Goal: Task Accomplishment & Management: Use online tool/utility

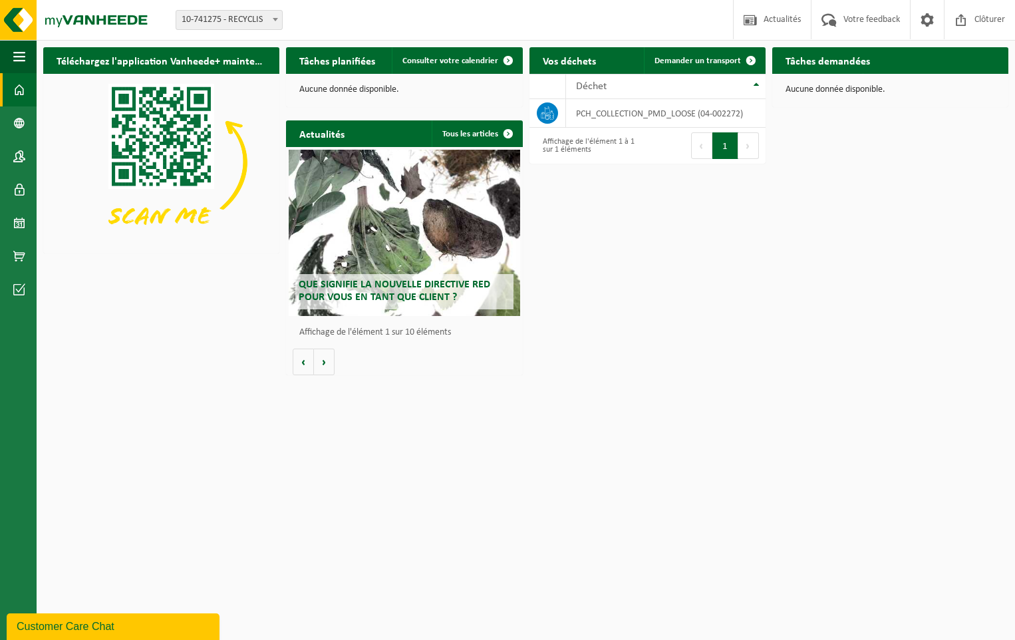
click at [838, 58] on h2 "Tâches demandées" at bounding box center [827, 60] width 111 height 26
click at [7, 227] on link "Calendrier" at bounding box center [18, 222] width 37 height 33
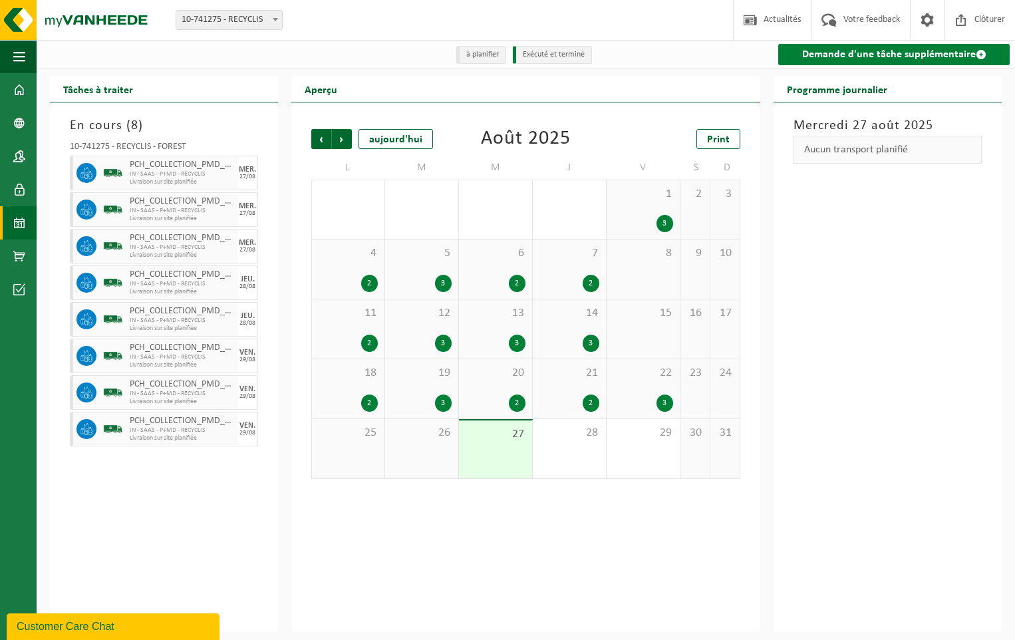
click at [819, 54] on link "Demande d'une tâche supplémentaire" at bounding box center [893, 54] width 231 height 21
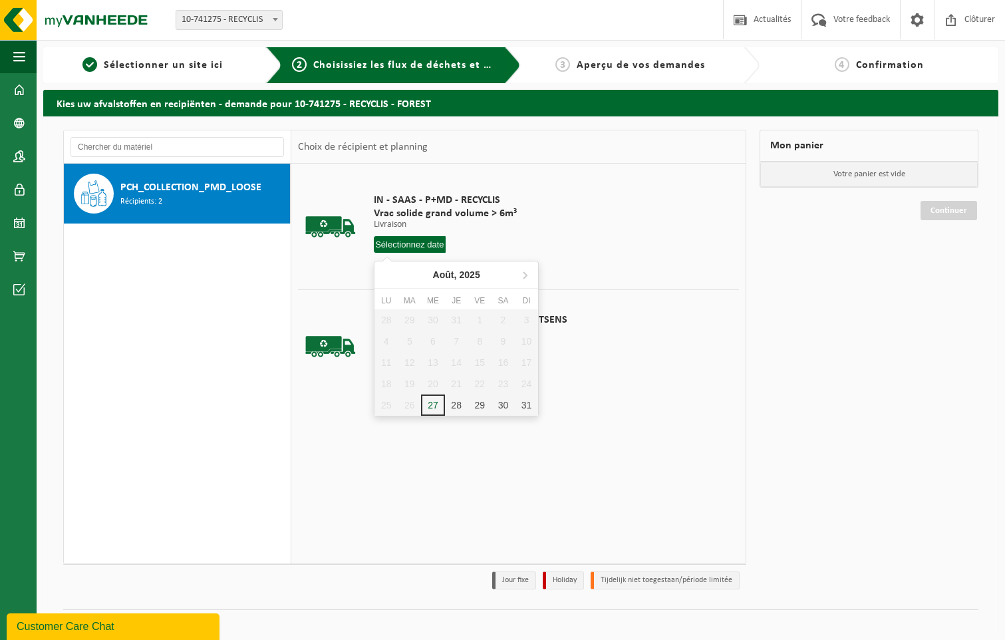
click at [420, 242] on input "text" at bounding box center [410, 244] width 72 height 17
click at [527, 276] on icon at bounding box center [524, 275] width 3 height 7
click at [387, 316] on div "1" at bounding box center [385, 319] width 23 height 21
type input "à partir de 2025-09-01"
type input "2025-09-01"
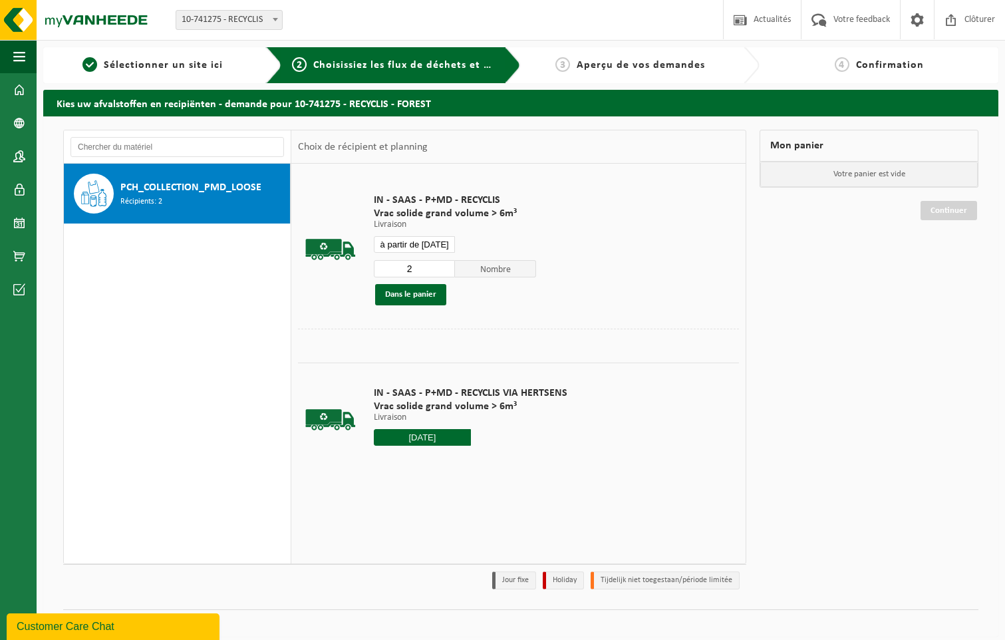
type input "2"
click at [445, 264] on input "2" at bounding box center [414, 268] width 81 height 17
click at [419, 294] on button "Dans le panier" at bounding box center [410, 294] width 71 height 21
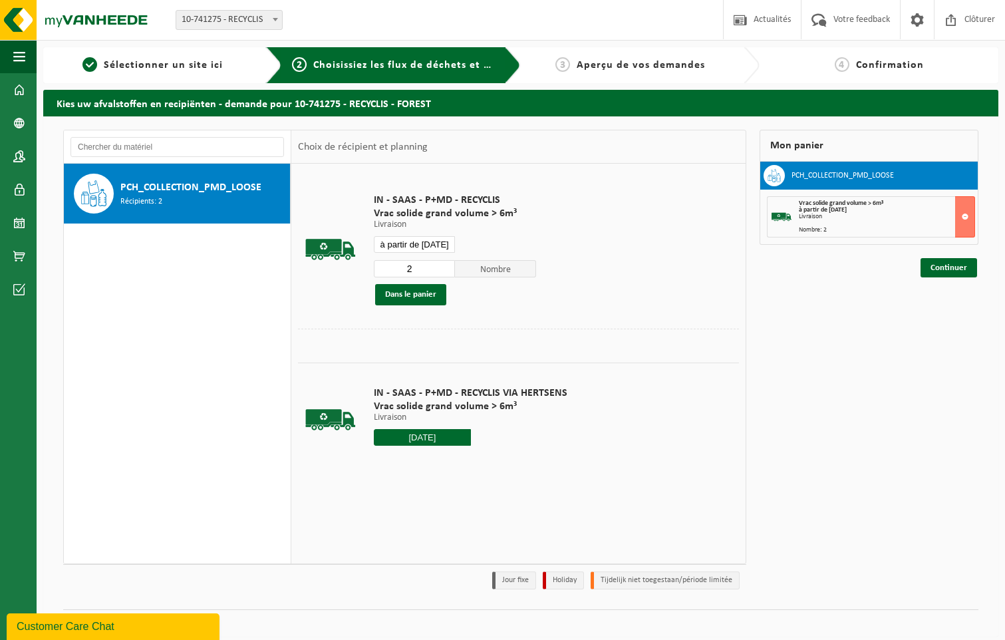
click at [412, 243] on input "à partir de 2025-09-01" at bounding box center [414, 244] width 81 height 17
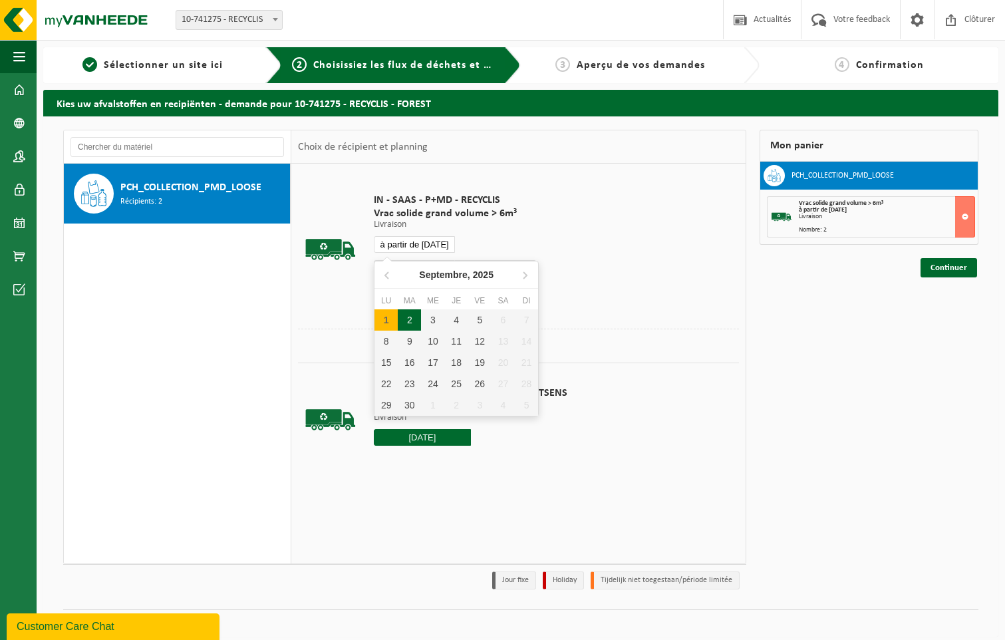
click at [414, 314] on div "2" at bounding box center [409, 319] width 23 height 21
type input "à partir de 2025-09-02"
type input "2025-09-02"
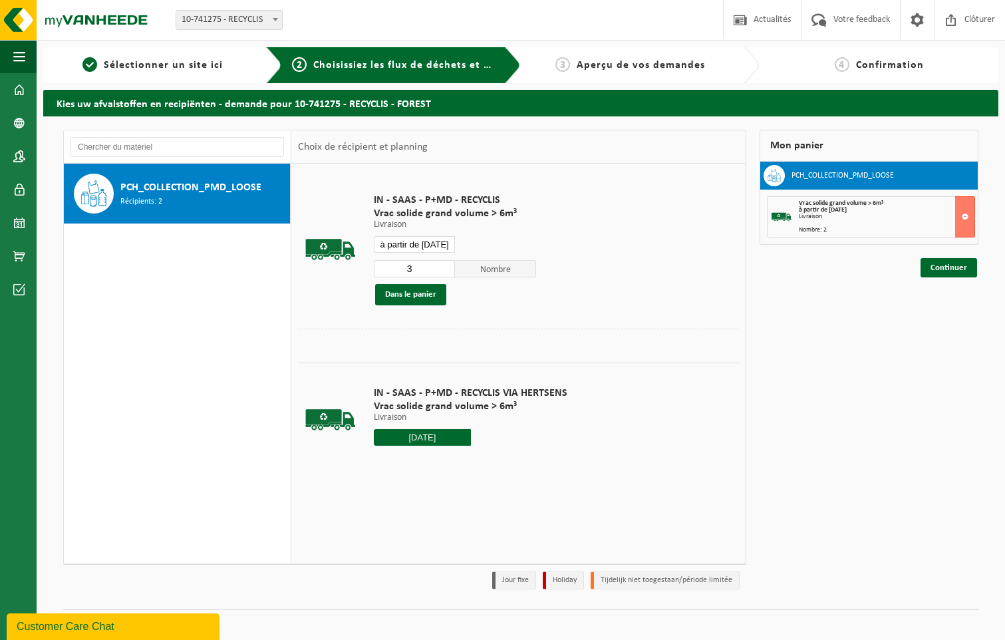
type input "3"
click at [443, 265] on input "3" at bounding box center [414, 268] width 81 height 17
click at [423, 297] on button "Dans le panier" at bounding box center [410, 294] width 71 height 21
click at [418, 243] on input "à partir de 2025-09-02" at bounding box center [414, 244] width 81 height 17
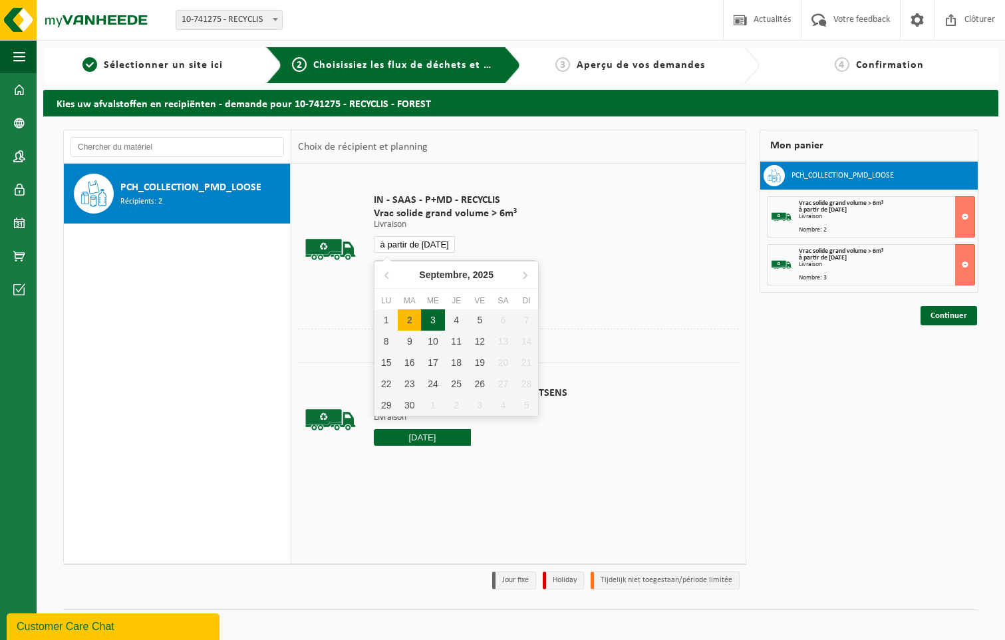
click at [431, 317] on div "3" at bounding box center [432, 319] width 23 height 21
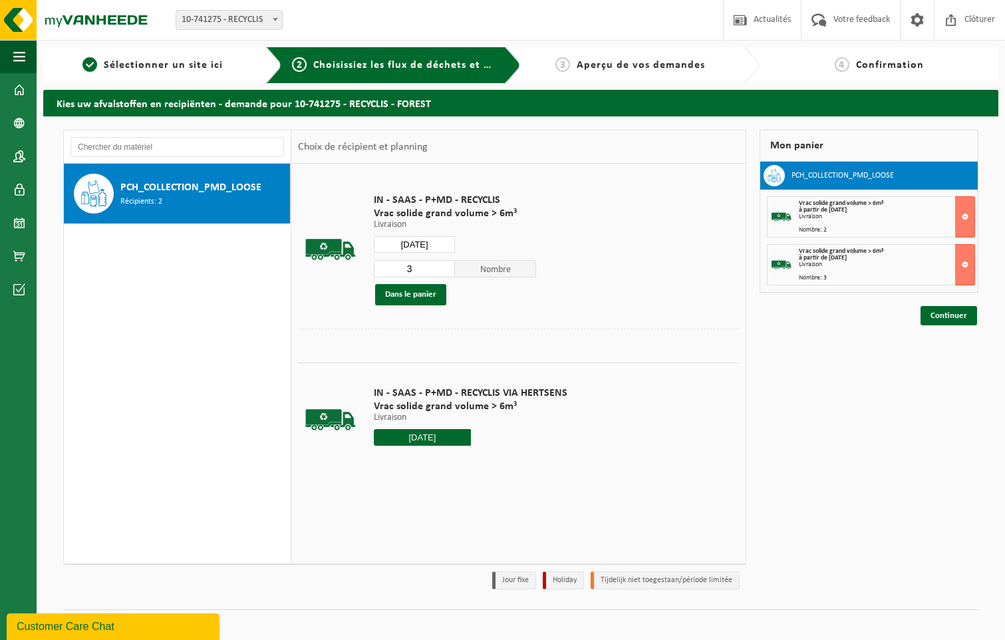
type input "à partir de 2025-09-03"
type input "2025-09-03"
click at [427, 293] on button "Dans le panier" at bounding box center [410, 294] width 71 height 21
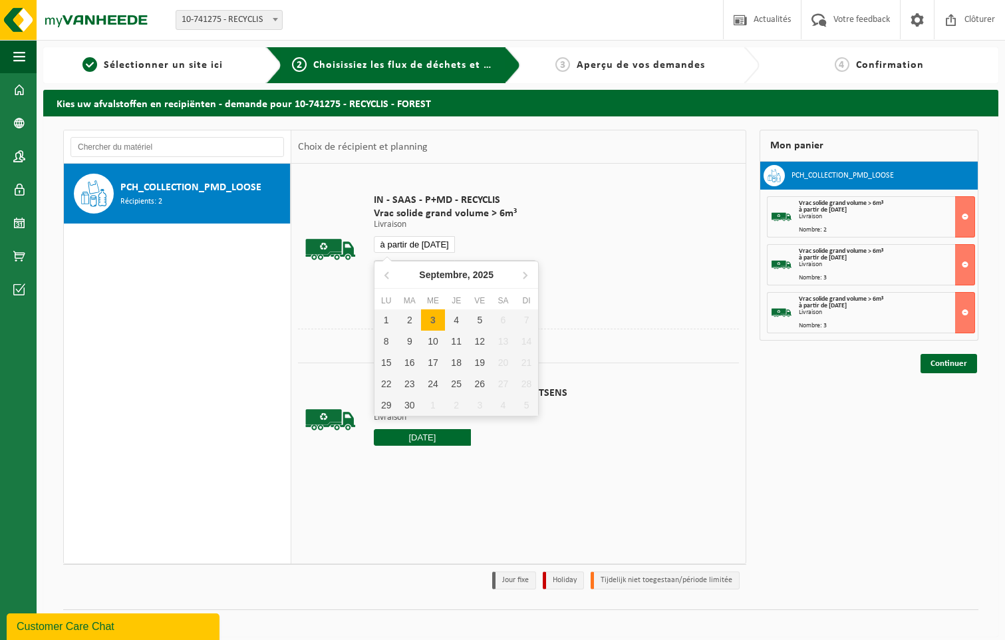
click at [429, 243] on input "à partir de 2025-09-03" at bounding box center [414, 244] width 81 height 17
click at [459, 318] on div "4" at bounding box center [456, 319] width 23 height 21
type input "à partir de 2025-09-04"
type input "2025-09-04"
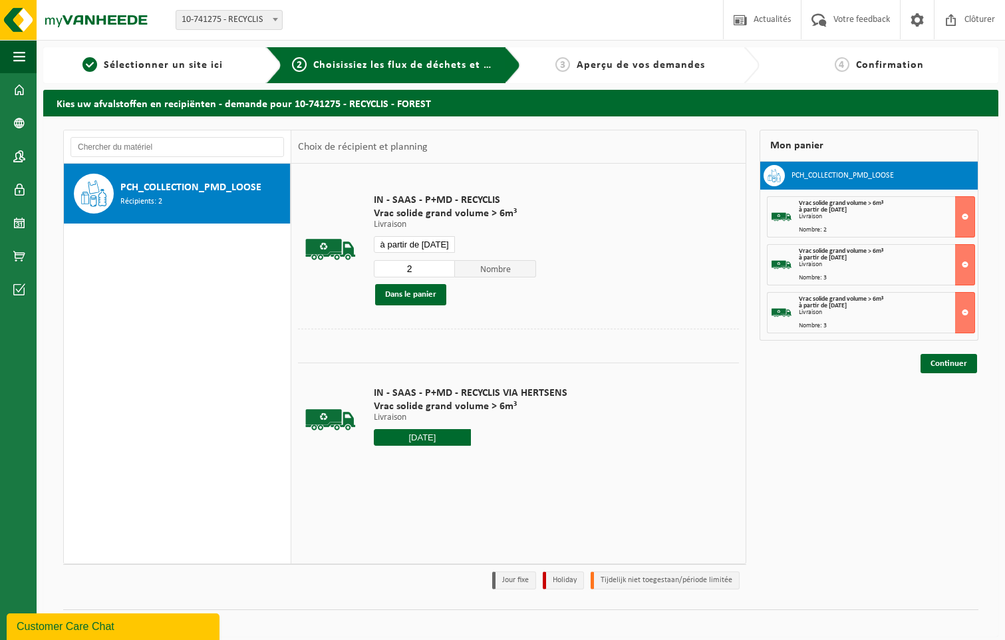
type input "2"
click at [447, 270] on input "2" at bounding box center [414, 268] width 81 height 17
click at [432, 295] on button "Dans le panier" at bounding box center [410, 294] width 71 height 21
click at [427, 241] on input "à partir de 2025-09-04" at bounding box center [414, 244] width 81 height 17
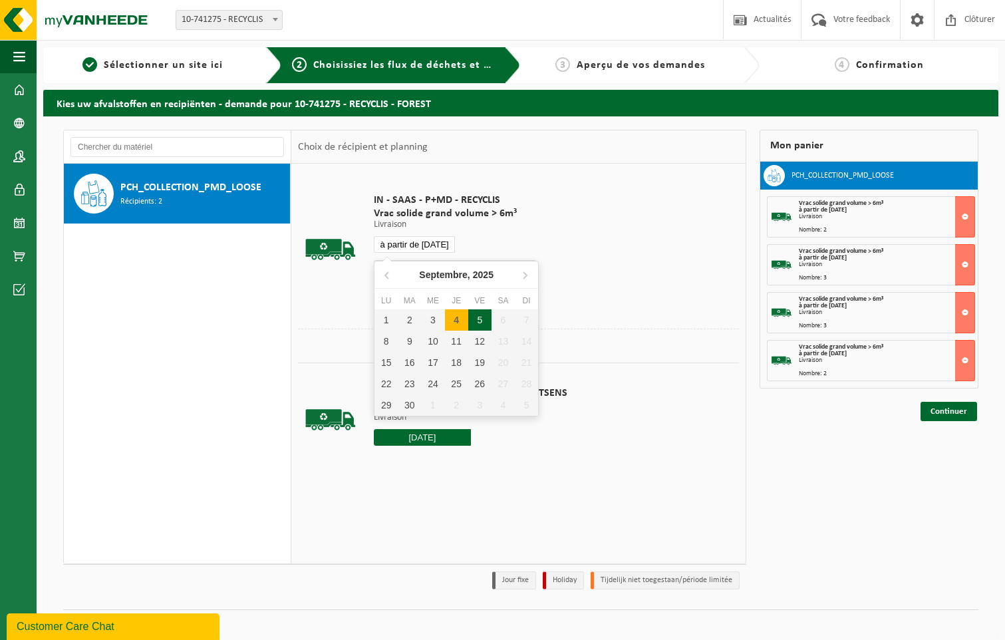
click at [475, 323] on div "5" at bounding box center [479, 319] width 23 height 21
type input "à partir de 2025-09-05"
type input "2025-09-05"
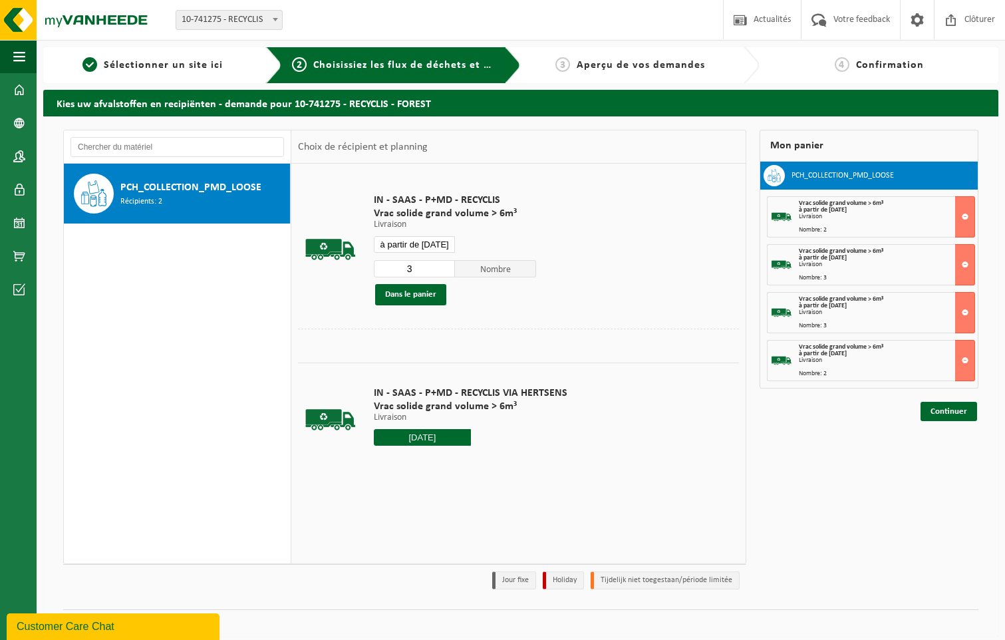
type input "3"
click at [443, 267] on input "3" at bounding box center [414, 268] width 81 height 17
click at [429, 292] on button "Dans le panier" at bounding box center [410, 294] width 71 height 21
click at [939, 457] on link "Continuer" at bounding box center [948, 458] width 57 height 19
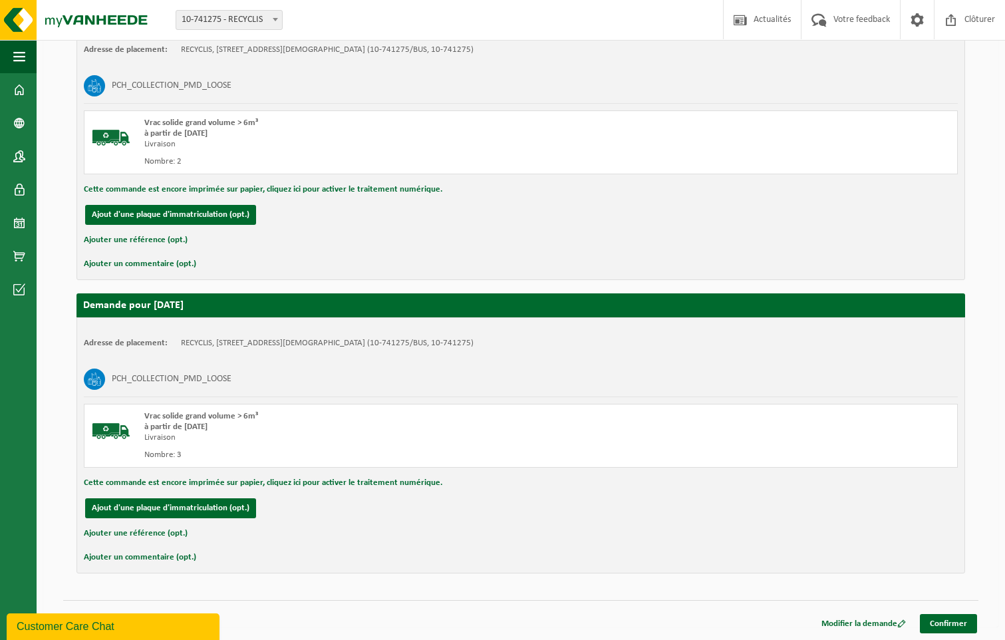
scroll to position [1154, 0]
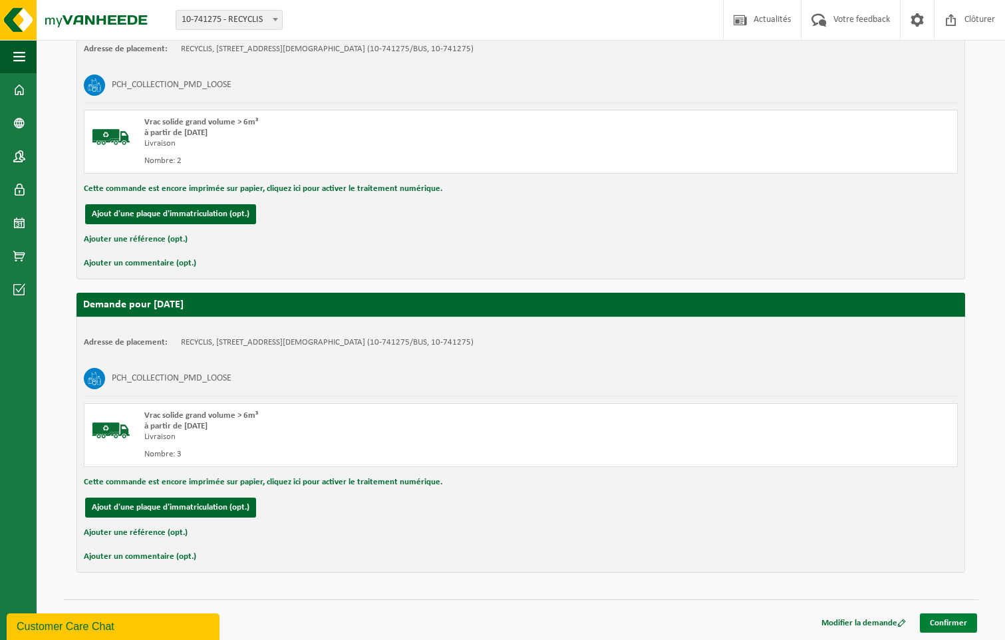
click at [939, 625] on link "Confirmer" at bounding box center [947, 622] width 57 height 19
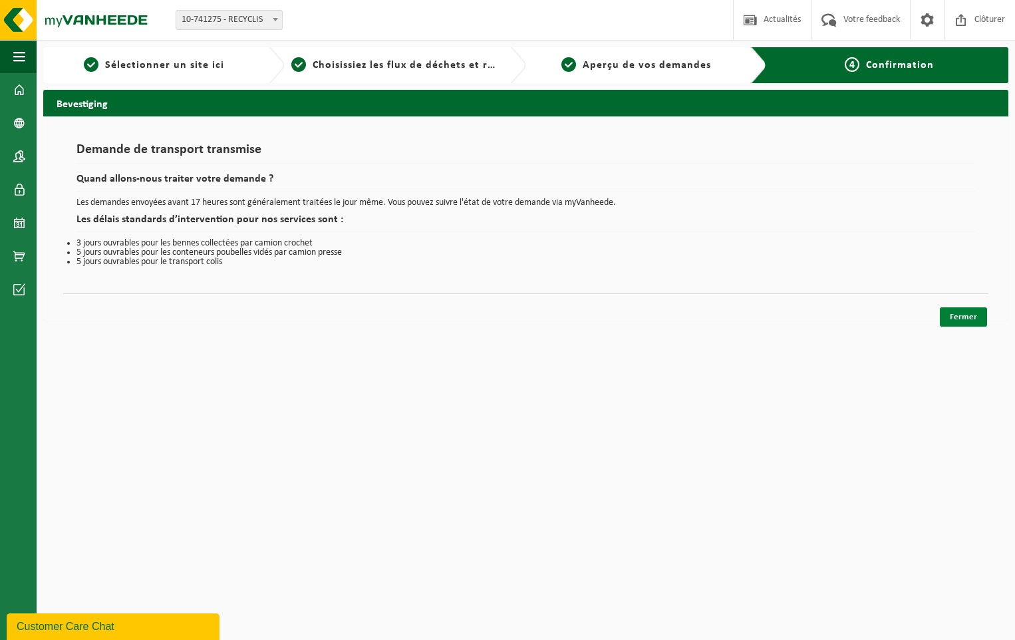
click at [956, 315] on link "Fermer" at bounding box center [962, 316] width 47 height 19
